Goal: Task Accomplishment & Management: Complete application form

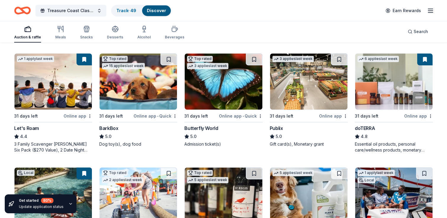
scroll to position [296, 0]
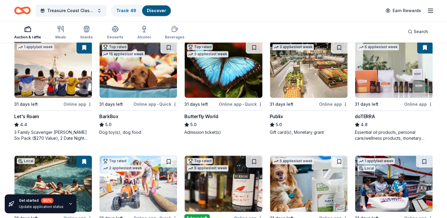
click at [300, 67] on img at bounding box center [308, 70] width 77 height 56
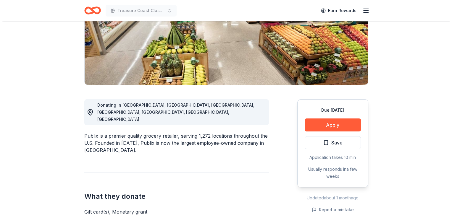
scroll to position [106, 0]
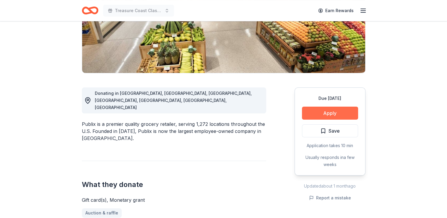
click at [331, 112] on button "Apply" at bounding box center [330, 113] width 56 height 13
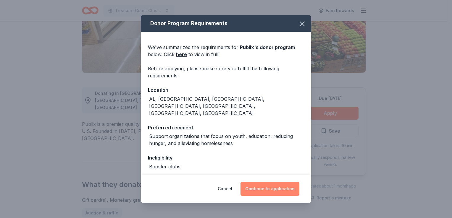
click at [270, 186] on button "Continue to application" at bounding box center [269, 189] width 59 height 14
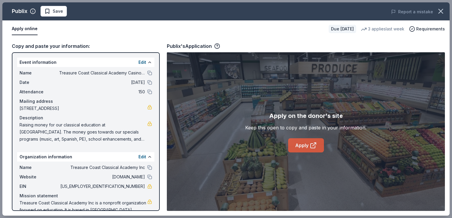
click at [304, 145] on link "Apply" at bounding box center [306, 145] width 36 height 14
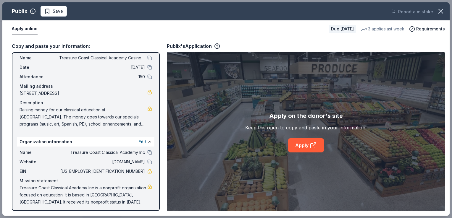
scroll to position [17, 0]
